Goal: Task Accomplishment & Management: Use online tool/utility

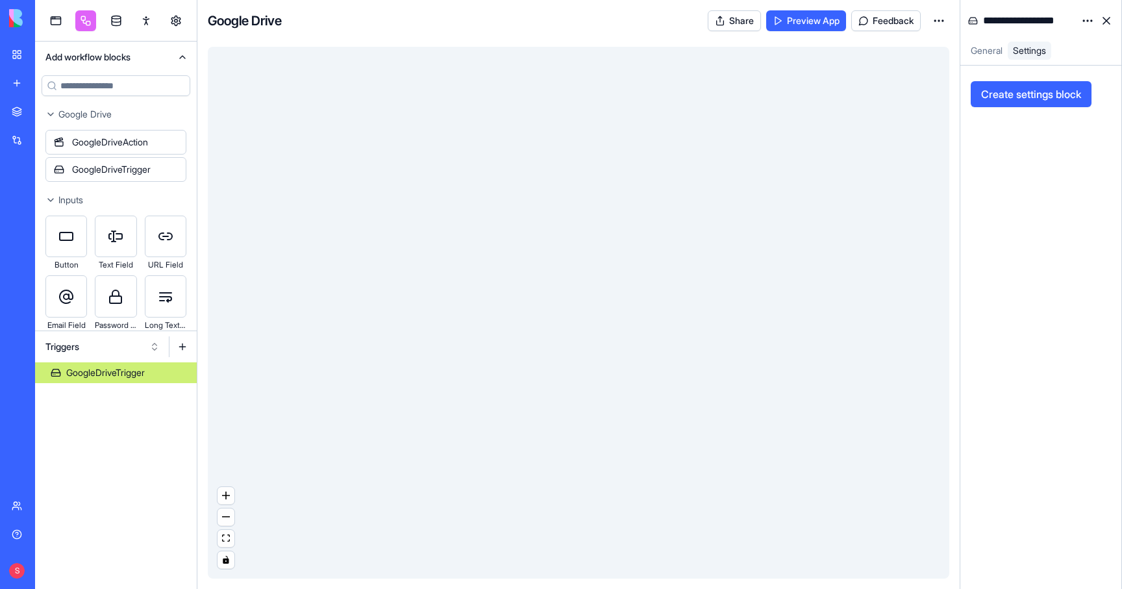
click at [16, 55] on link "My workspace" at bounding box center [30, 55] width 52 height 26
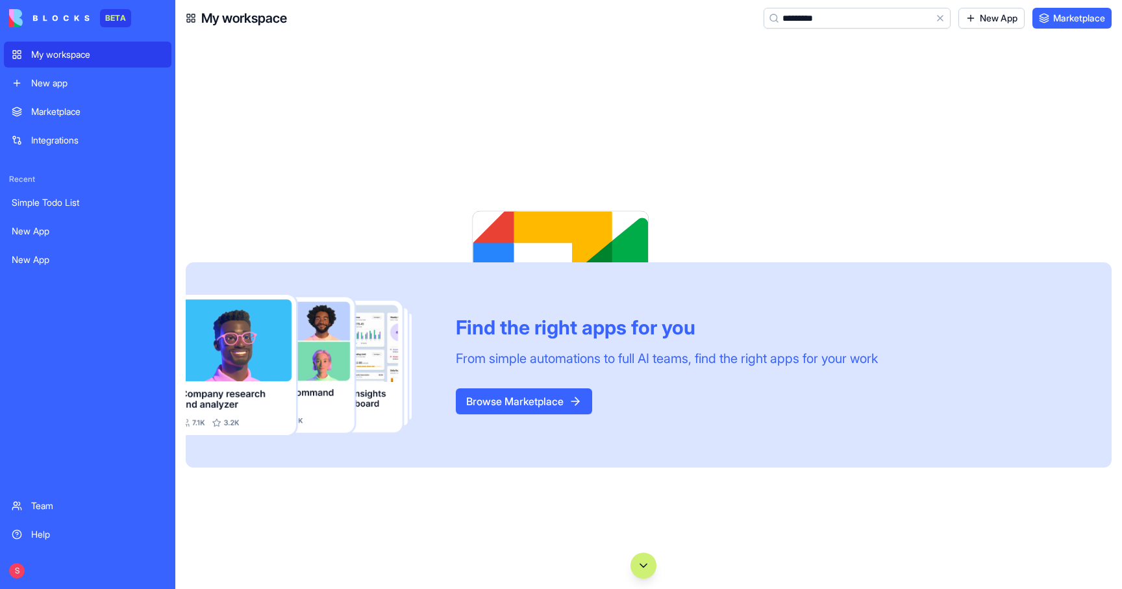
type input "**********"
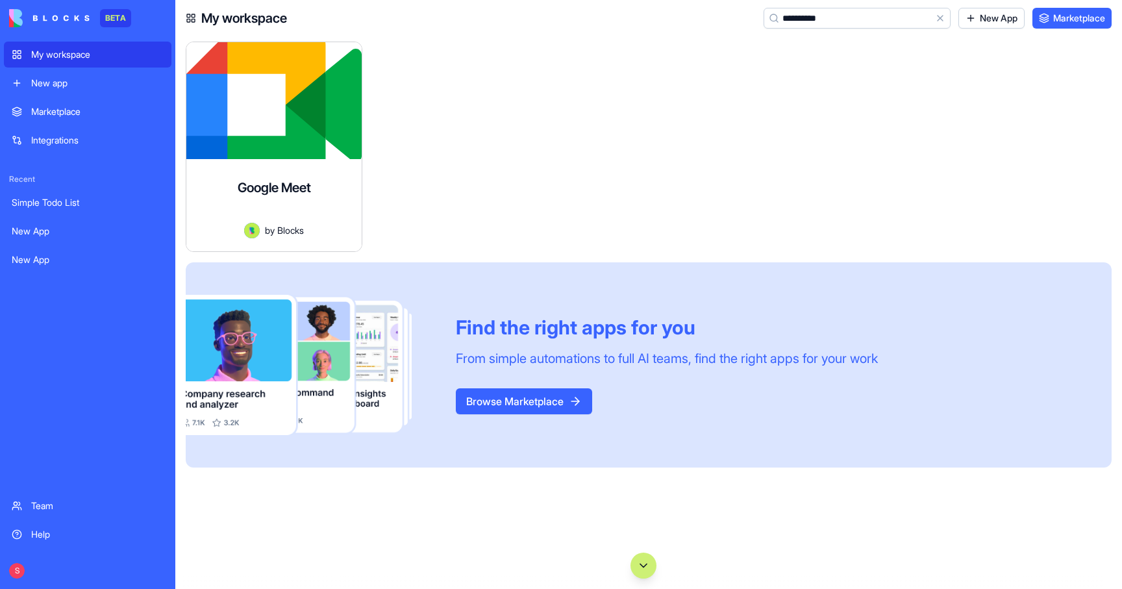
click at [280, 216] on div "Schedule and create video meetings." at bounding box center [274, 219] width 155 height 6
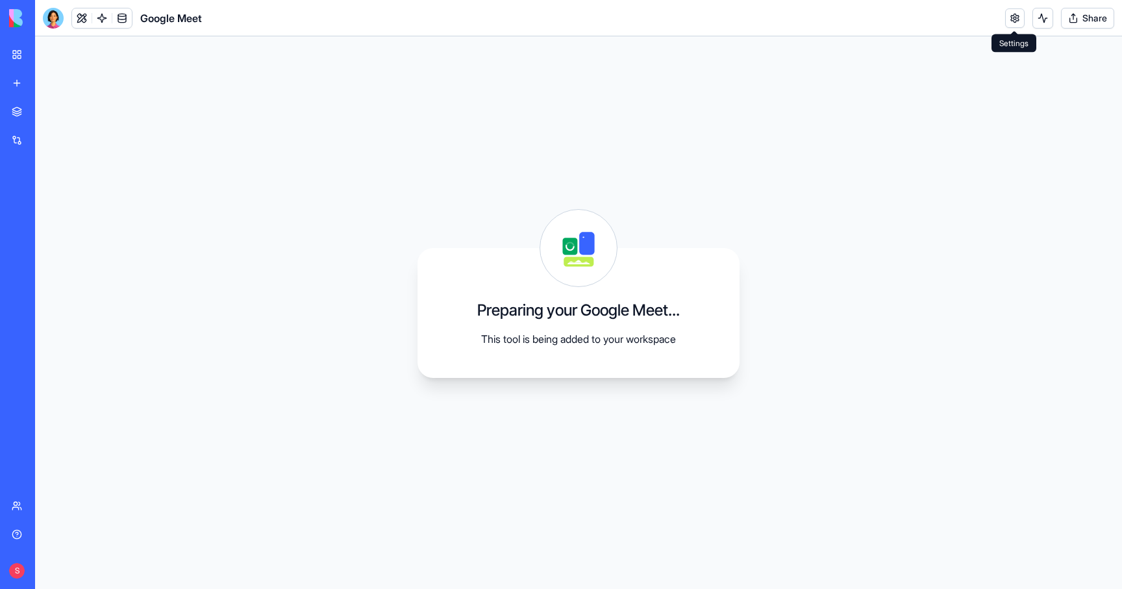
click at [1014, 14] on link at bounding box center [1014, 17] width 19 height 19
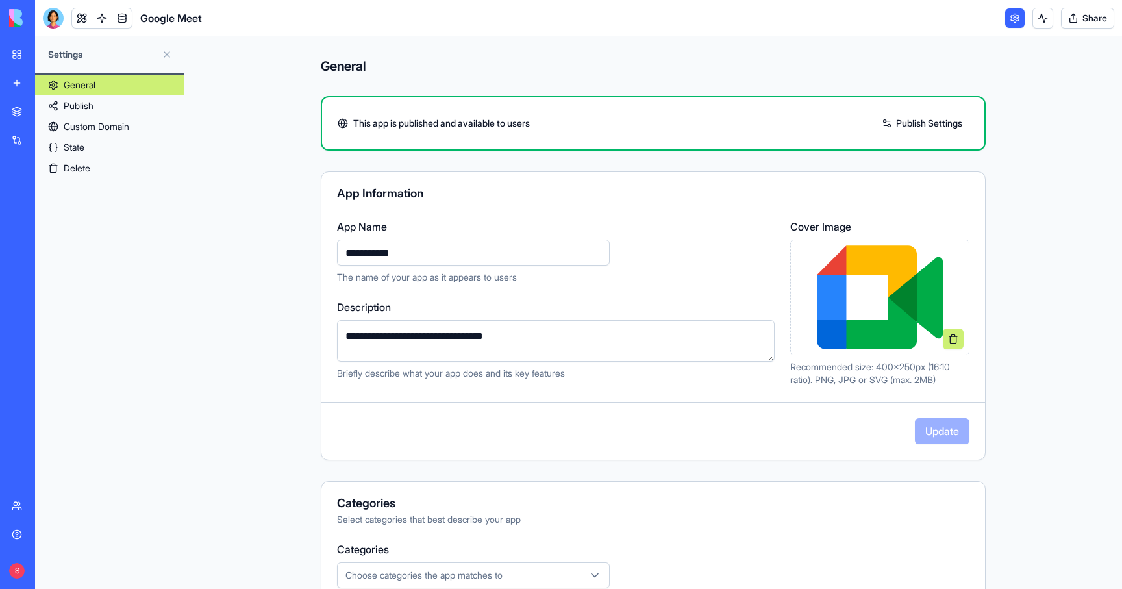
click at [89, 140] on link "State" at bounding box center [109, 147] width 149 height 21
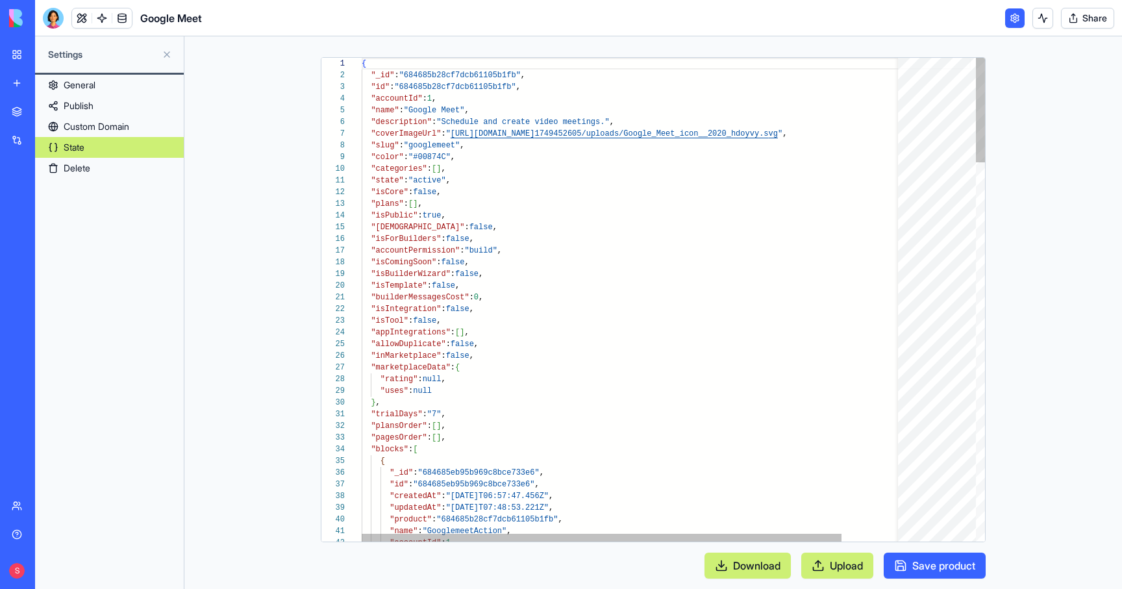
scroll to position [117, 0]
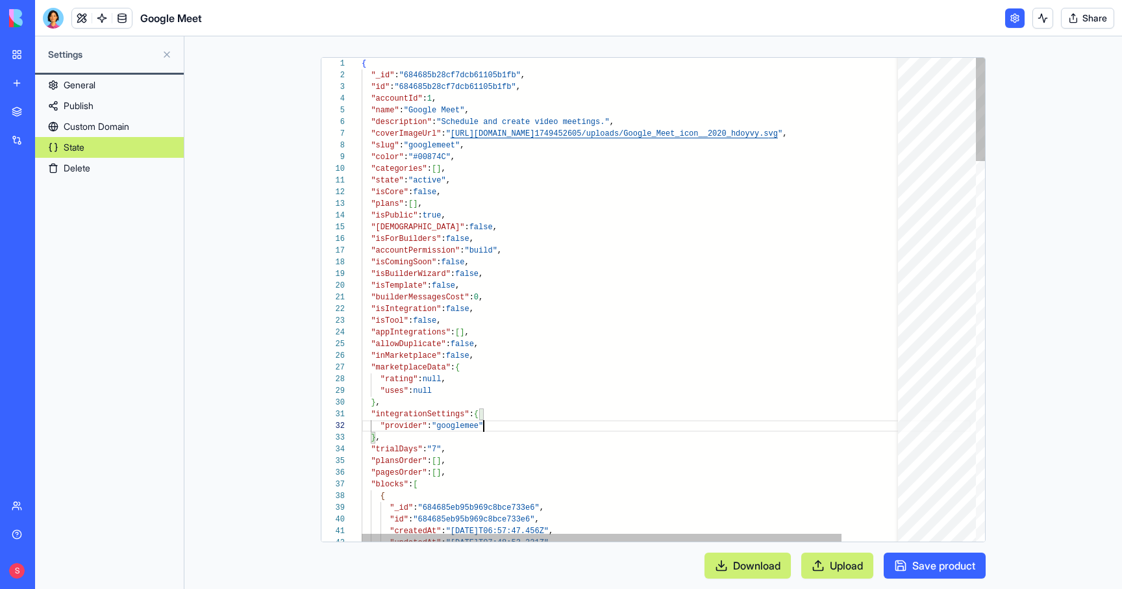
scroll to position [12, 127]
click at [932, 562] on button "Save product" at bounding box center [935, 566] width 102 height 26
type textarea "**********"
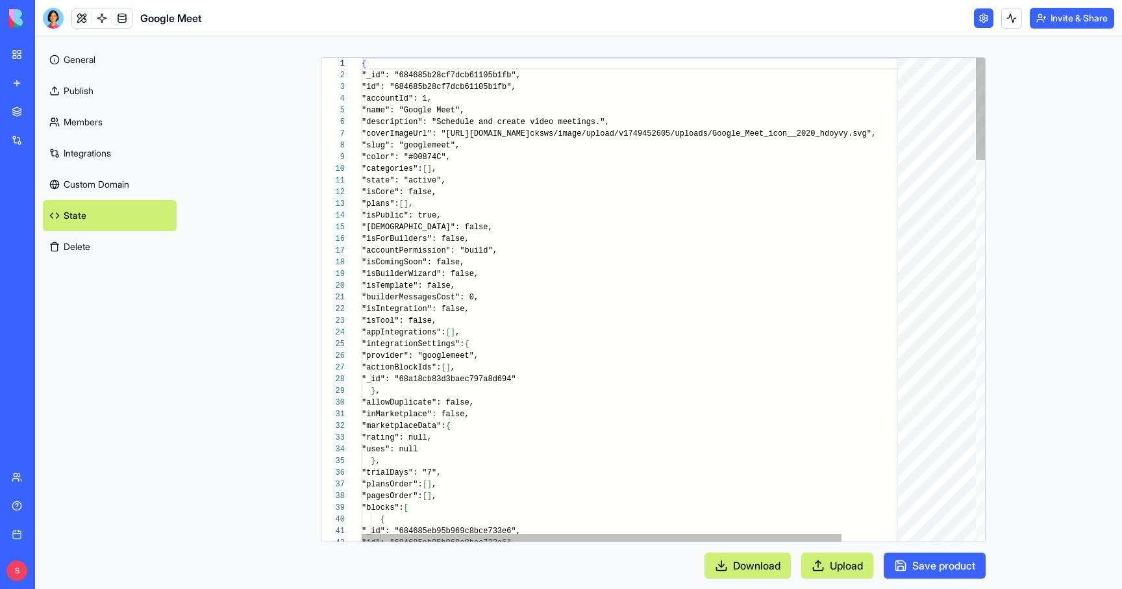
scroll to position [117, 0]
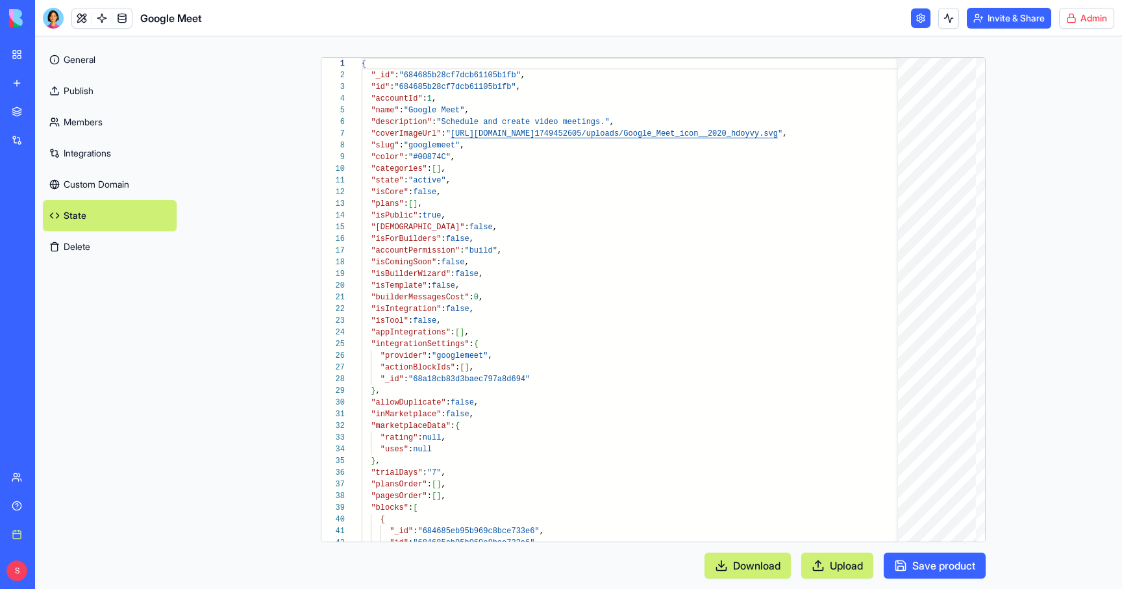
click at [1094, 19] on html "BETA My workspace New app Marketplace Integrations Recent Blocks Support Center…" at bounding box center [561, 294] width 1122 height 589
click at [1043, 123] on link "Switch to old builder" at bounding box center [1051, 115] width 109 height 21
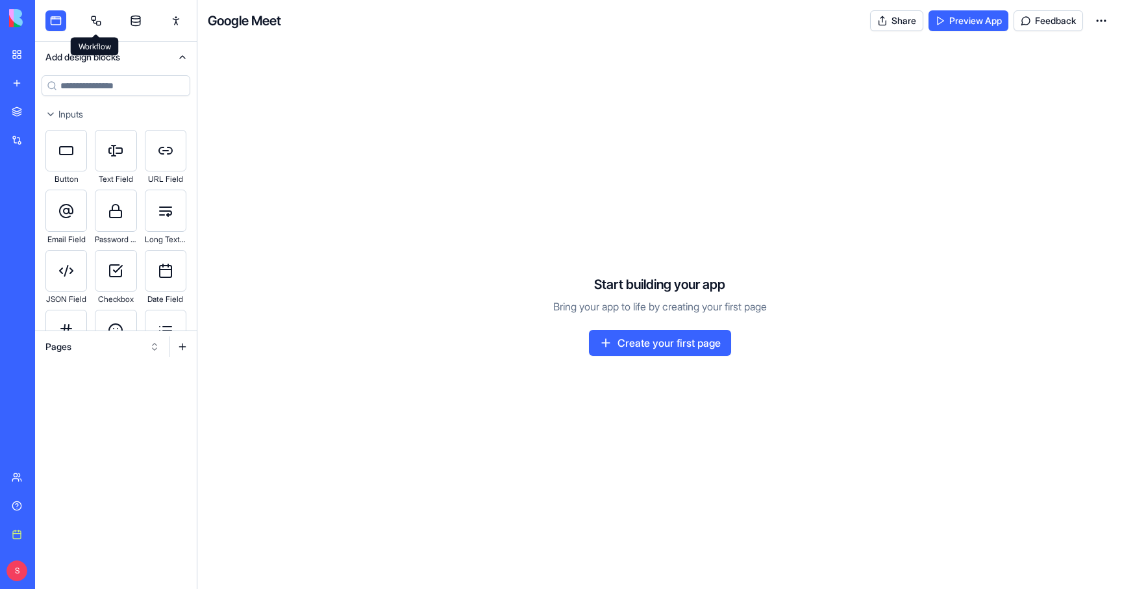
click at [95, 15] on link at bounding box center [96, 20] width 21 height 21
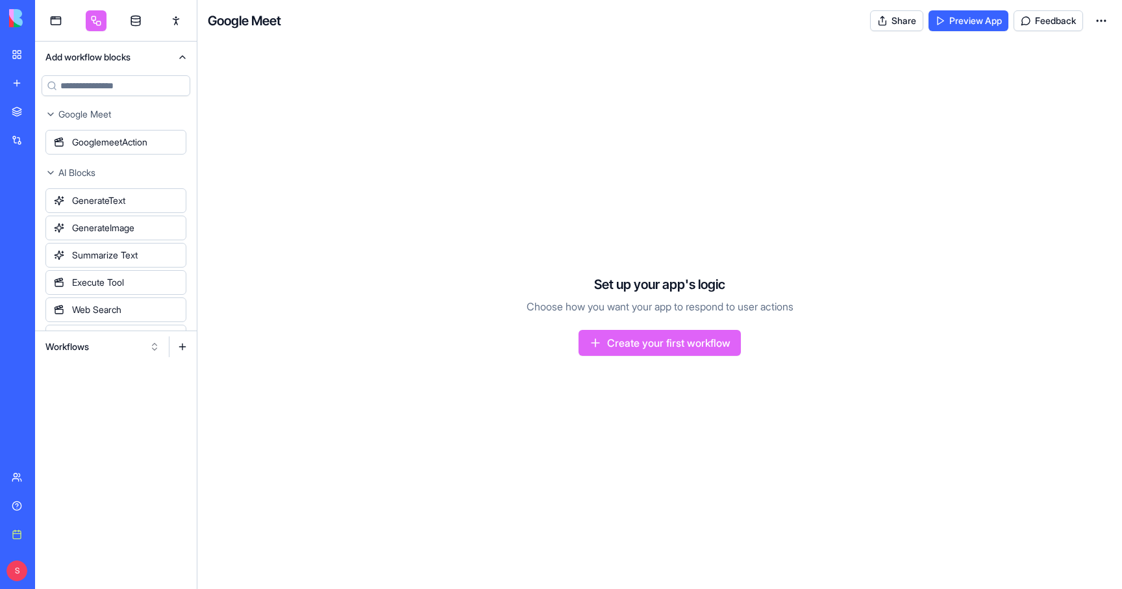
click at [91, 342] on button "Workflows" at bounding box center [102, 346] width 127 height 21
click at [70, 414] on div "Actions" at bounding box center [102, 415] width 123 height 21
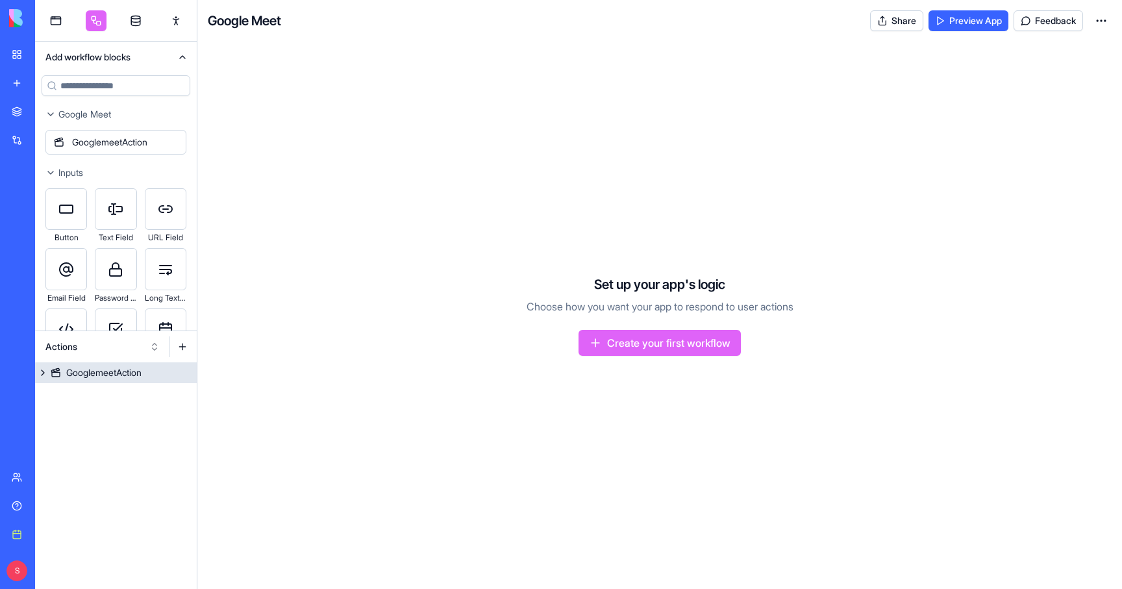
click at [101, 377] on div "GooglemeetAction" at bounding box center [103, 372] width 75 height 13
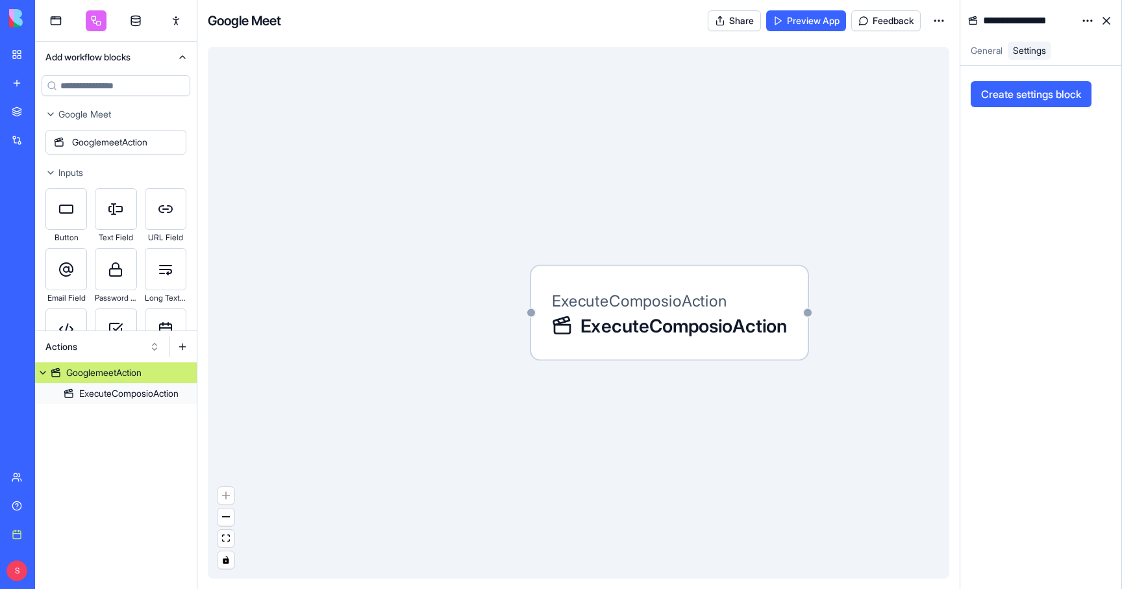
click at [984, 45] on span "General" at bounding box center [987, 50] width 32 height 11
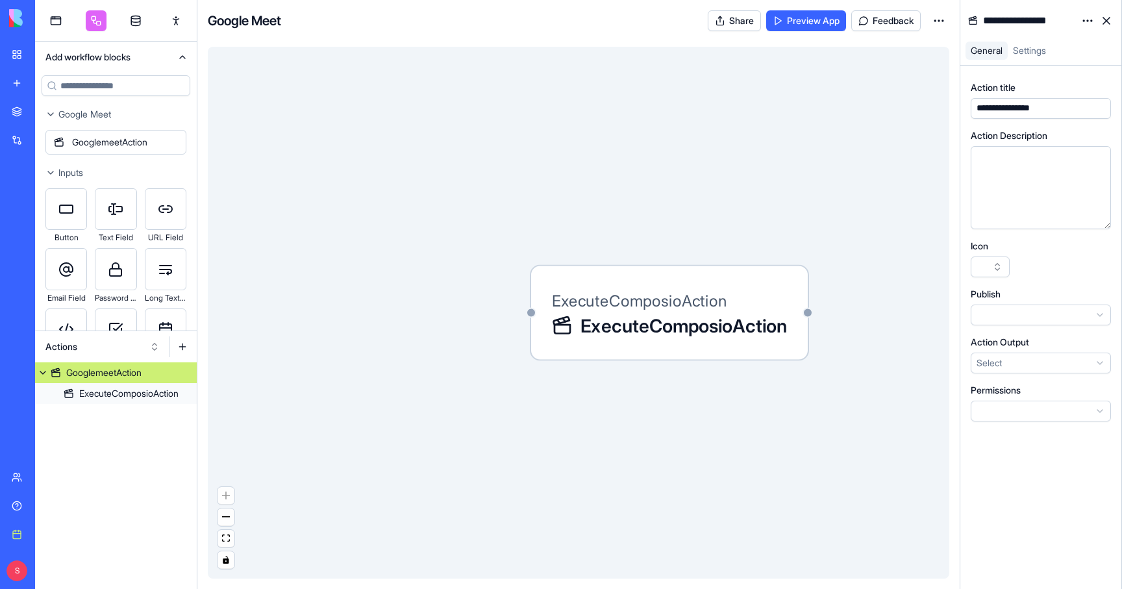
click at [1016, 360] on html "BETA My workspace New app Marketplace Integrations Recent Blocks Support Center…" at bounding box center [561, 294] width 1122 height 589
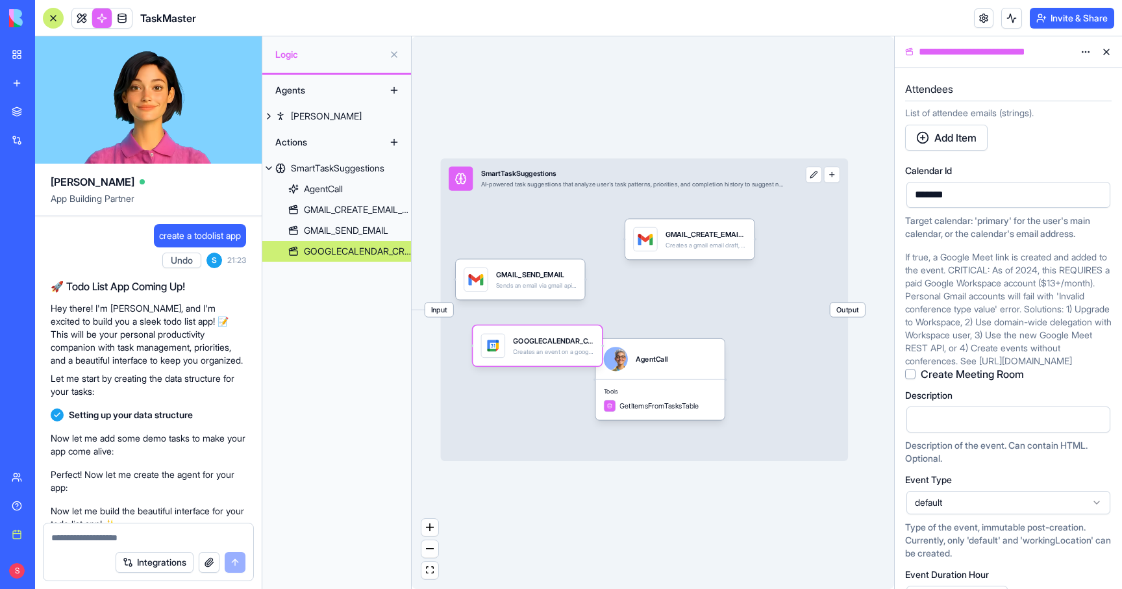
scroll to position [341, 0]
